Goal: Check status: Check status

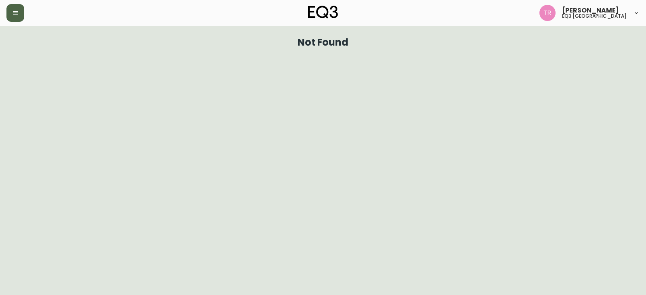
click at [17, 13] on icon "button" at bounding box center [15, 13] width 6 height 6
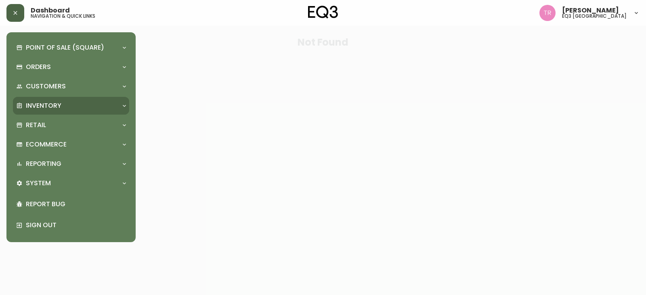
click at [46, 107] on p "Inventory" at bounding box center [44, 105] width 36 height 9
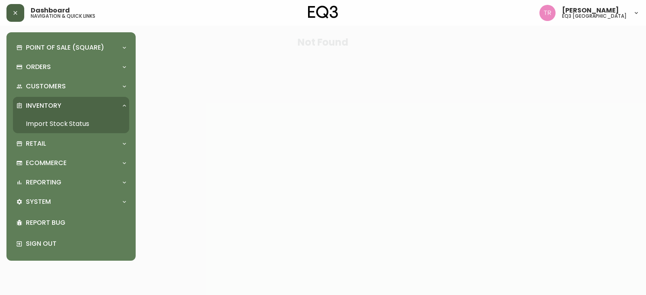
click at [50, 120] on link "Import Stock Status" at bounding box center [71, 124] width 116 height 19
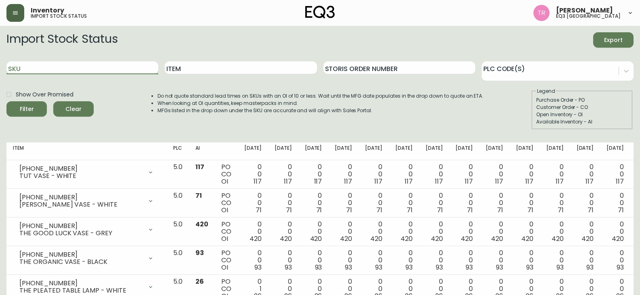
click at [77, 69] on input "SKU" at bounding box center [82, 67] width 152 height 13
paste input "[PHONE_NUMBER]"
click at [6, 101] on button "Filter" at bounding box center [26, 108] width 40 height 15
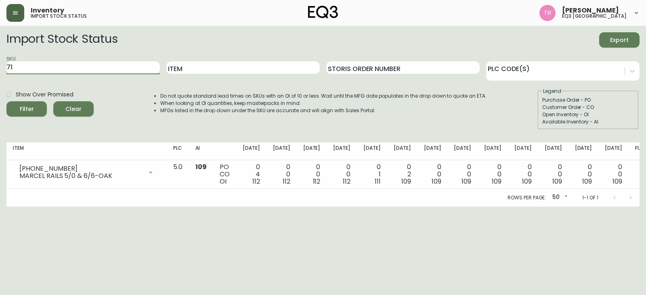
type input "7"
paste input "[PHONE_NUMBER]"
click at [6, 101] on button "Filter" at bounding box center [26, 108] width 40 height 15
click at [111, 73] on input "[PHONE_NUMBER]" at bounding box center [82, 67] width 153 height 13
type input "7"
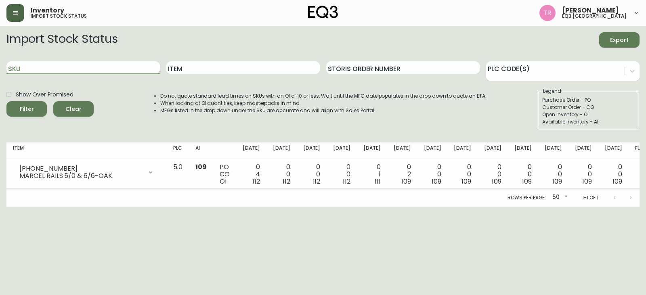
click at [93, 63] on input "SKU" at bounding box center [82, 67] width 153 height 13
paste input "[PHONE_NUMBER]"
type input "[PHONE_NUMBER]"
click at [6, 101] on button "Filter" at bounding box center [26, 108] width 40 height 15
